Goal: Task Accomplishment & Management: Manage account settings

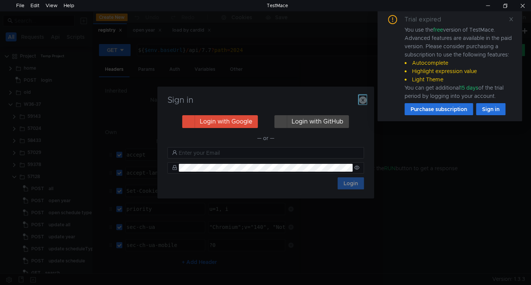
drag, startPoint x: 361, startPoint y: 100, endPoint x: 396, endPoint y: 88, distance: 36.9
click at [362, 99] on icon "button" at bounding box center [363, 100] width 8 height 8
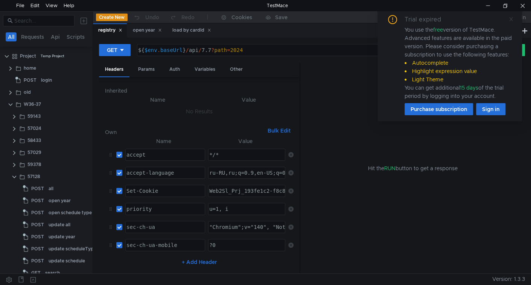
click at [511, 19] on icon at bounding box center [510, 19] width 5 height 5
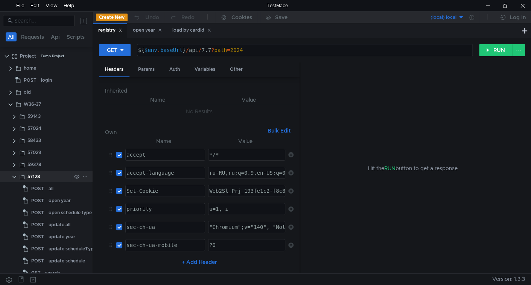
click at [15, 176] on clr-icon at bounding box center [14, 177] width 6 height 6
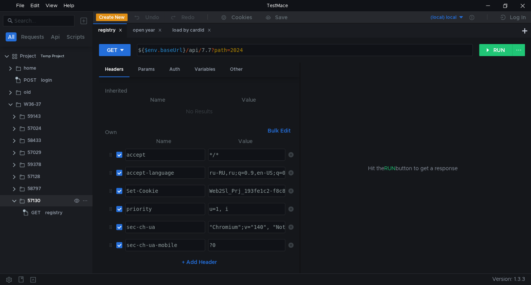
click at [13, 202] on clr-icon at bounding box center [14, 201] width 6 height 6
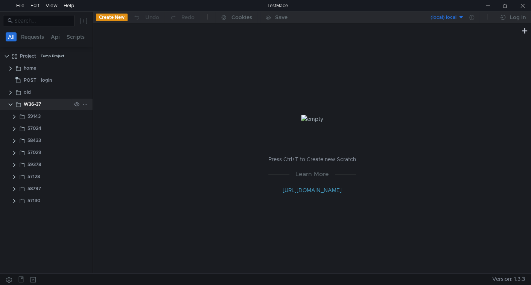
click at [11, 104] on clr-icon at bounding box center [11, 105] width 6 height 6
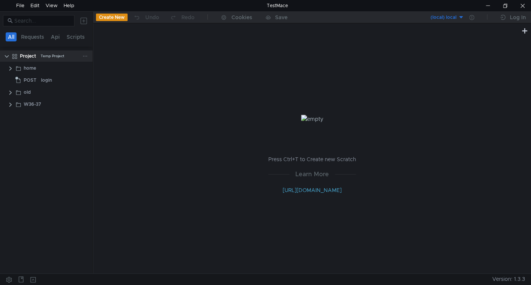
click at [86, 56] on icon at bounding box center [84, 55] width 5 height 5
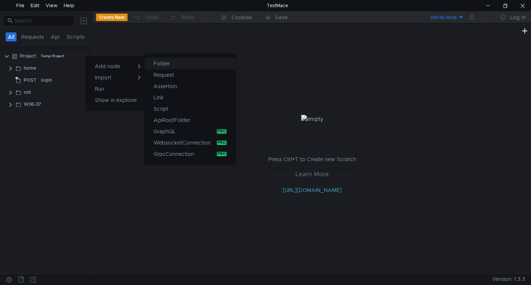
click at [154, 65] on app-tour-anchor "Folder" at bounding box center [162, 63] width 16 height 9
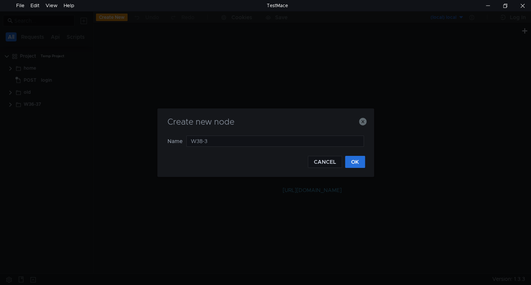
type input "W38-39"
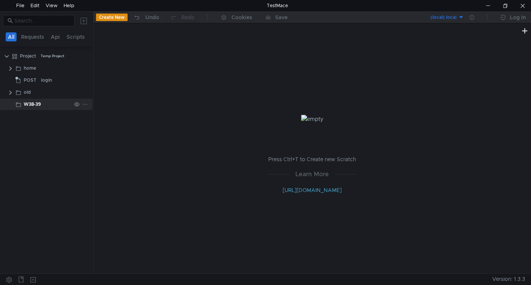
click at [30, 102] on div "W38-39" at bounding box center [32, 104] width 17 height 11
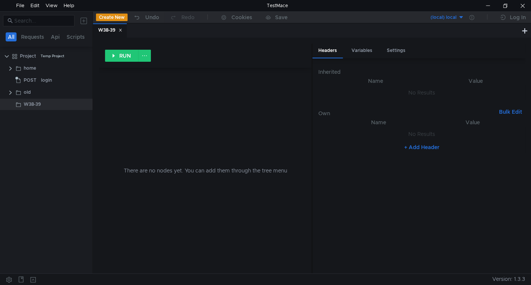
click at [122, 31] on icon at bounding box center [121, 30] width 4 height 4
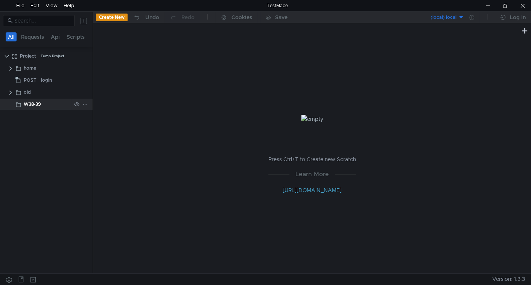
click at [84, 105] on icon at bounding box center [84, 104] width 5 height 5
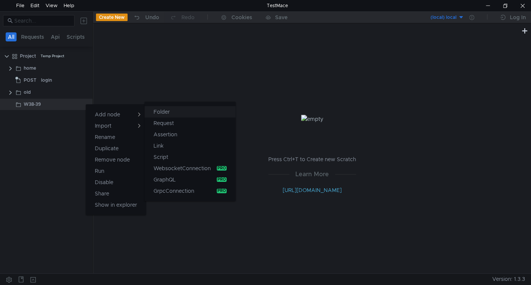
click at [163, 111] on app-tour-anchor "Folder" at bounding box center [162, 111] width 16 height 9
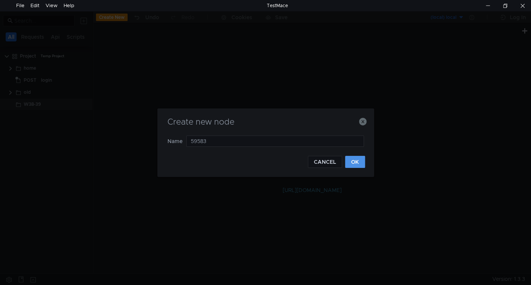
type input "59583"
click at [350, 164] on button "OK" at bounding box center [355, 162] width 20 height 12
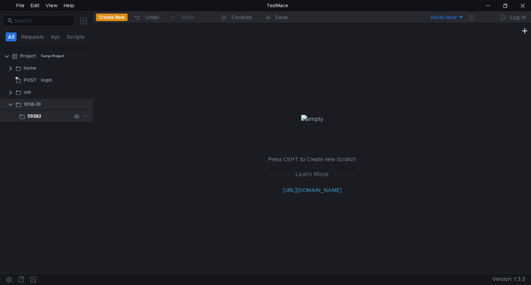
click at [46, 113] on div "59583" at bounding box center [49, 116] width 44 height 11
